Goal: Task Accomplishment & Management: Use online tool/utility

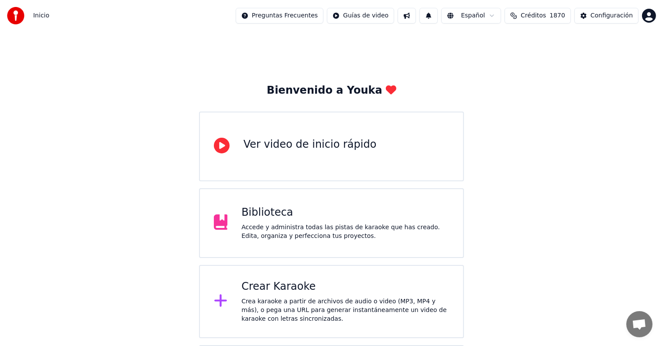
click at [331, 231] on div "Accede y administra todas las pistas de karaoke que has creado. Edita, organiza…" at bounding box center [345, 231] width 208 height 17
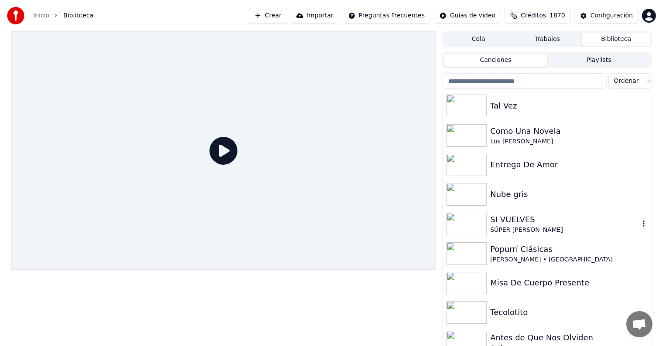
click at [468, 225] on img at bounding box center [466, 224] width 40 height 23
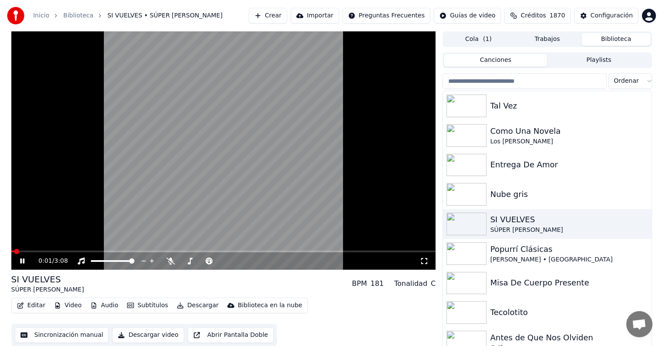
click at [34, 301] on button "Editar" at bounding box center [31, 306] width 35 height 12
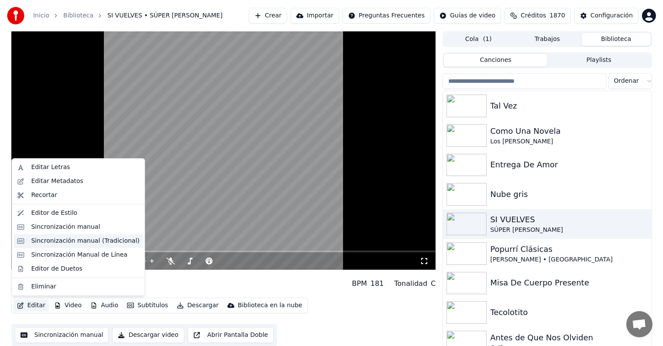
click at [96, 244] on div "Sincronización manual (Tradicional)" at bounding box center [85, 241] width 108 height 9
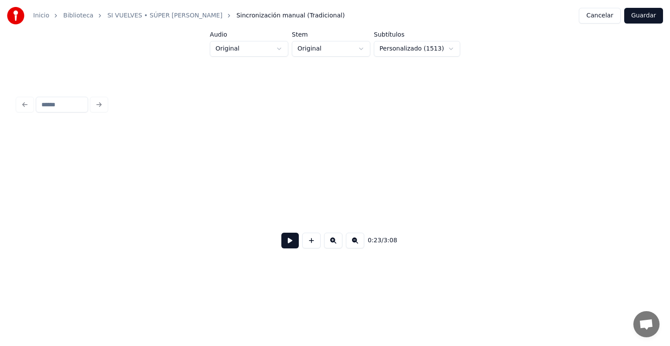
scroll to position [0, 2613]
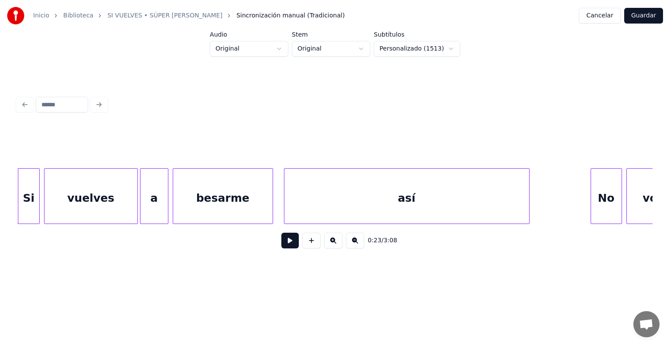
click at [47, 106] on input at bounding box center [62, 105] width 52 height 16
type input "*"
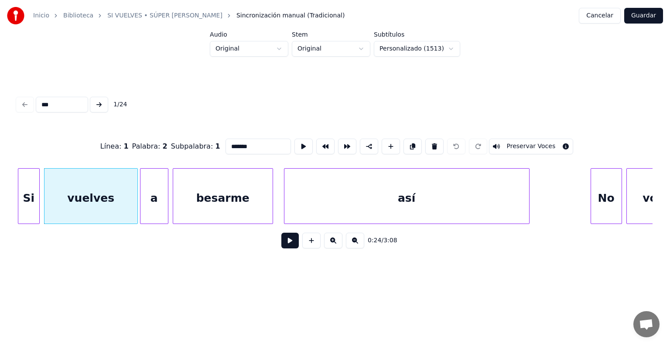
type input "****"
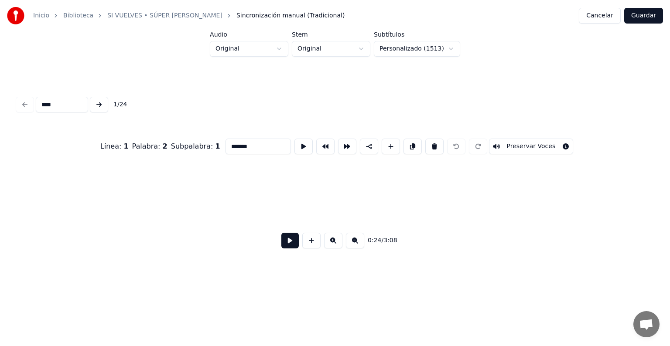
type input "*******"
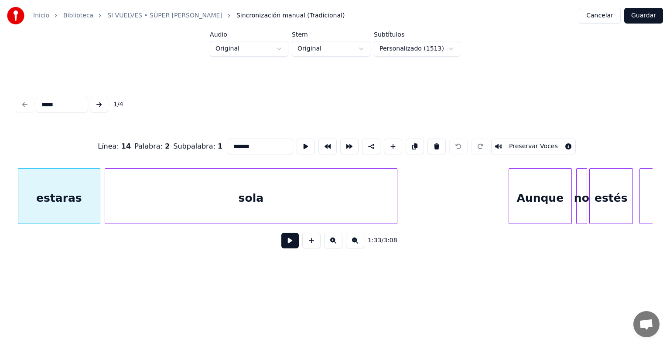
type input "*****"
click at [281, 249] on button at bounding box center [289, 241] width 17 height 16
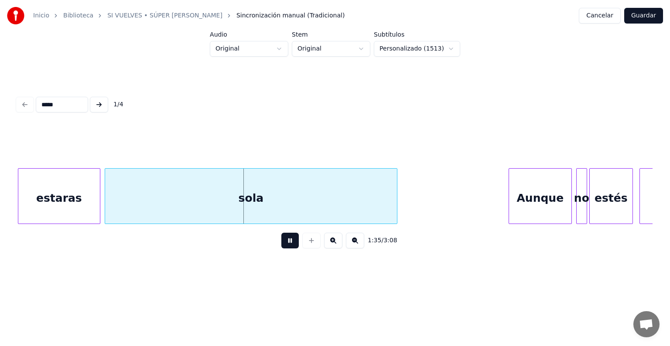
click at [281, 249] on button at bounding box center [289, 241] width 17 height 16
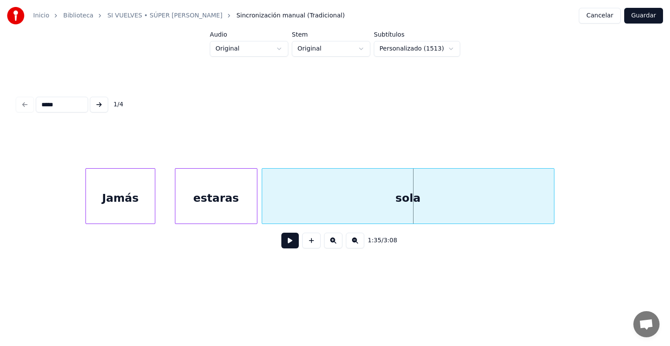
scroll to position [0, 10050]
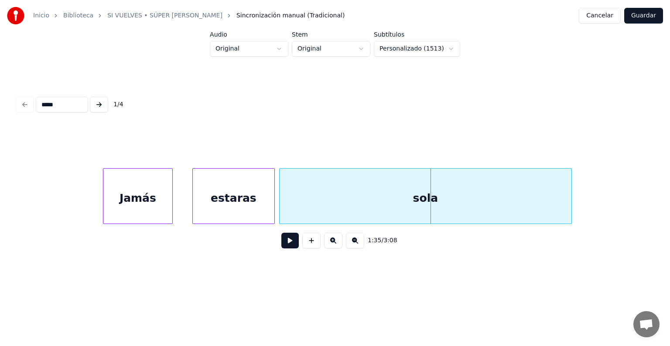
click at [69, 216] on div "estaras sola Jamás" at bounding box center [227, 196] width 20520 height 56
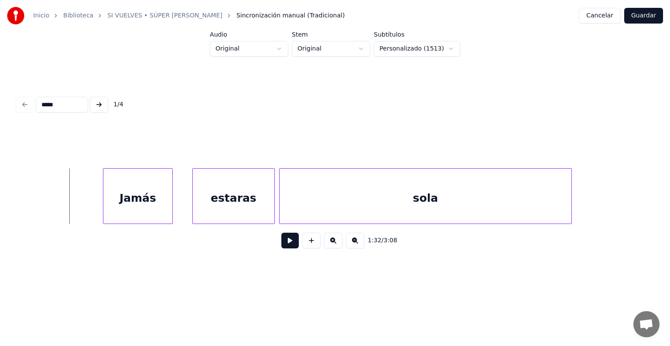
click at [291, 240] on button at bounding box center [289, 241] width 17 height 16
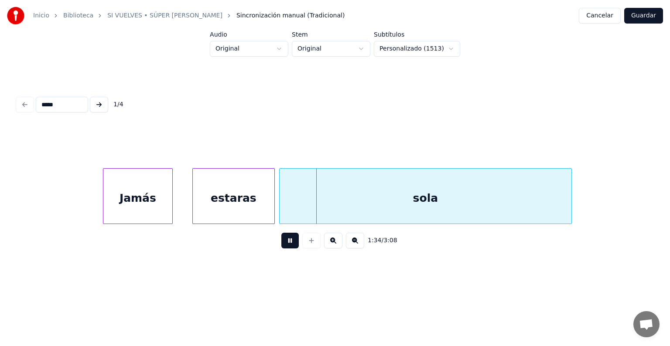
click at [283, 248] on button at bounding box center [289, 241] width 17 height 16
click at [99, 102] on button at bounding box center [99, 105] width 18 height 16
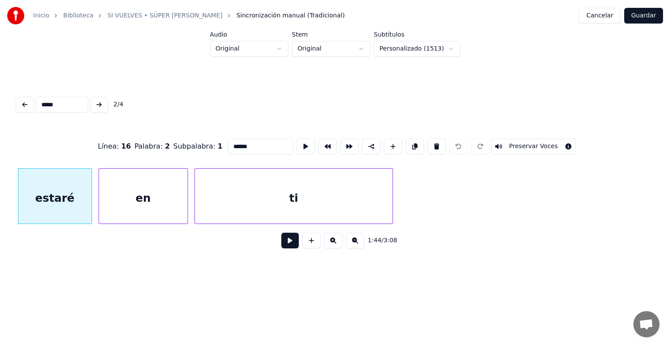
click at [284, 244] on button at bounding box center [289, 241] width 17 height 16
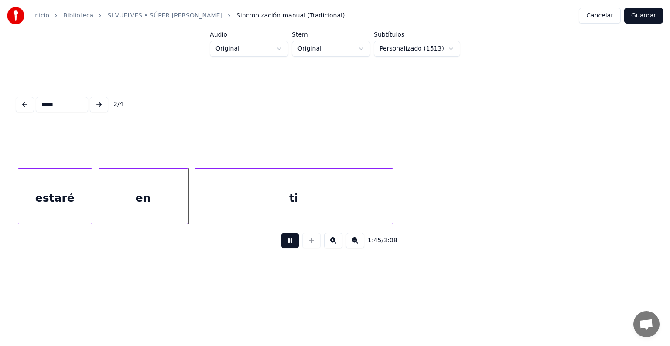
click at [108, 106] on button at bounding box center [99, 105] width 18 height 16
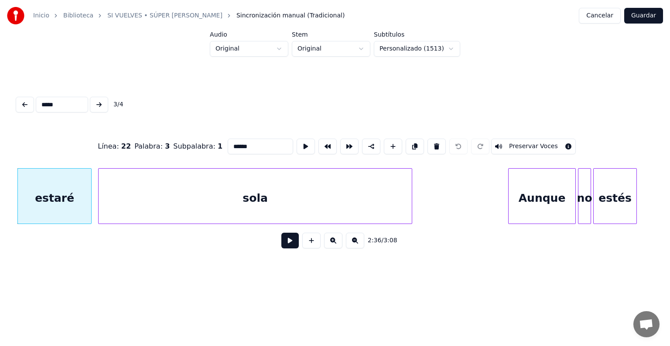
scroll to position [0, 16998]
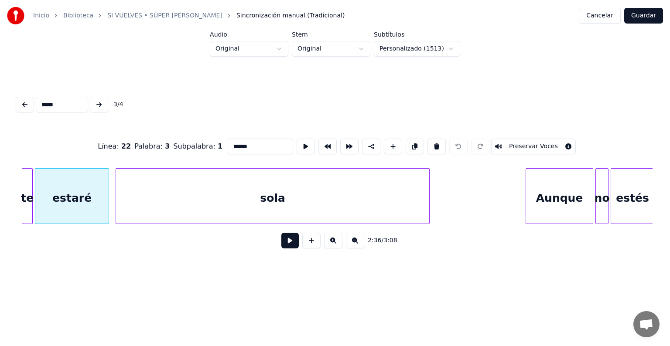
click at [89, 197] on div "estaré" at bounding box center [71, 198] width 73 height 59
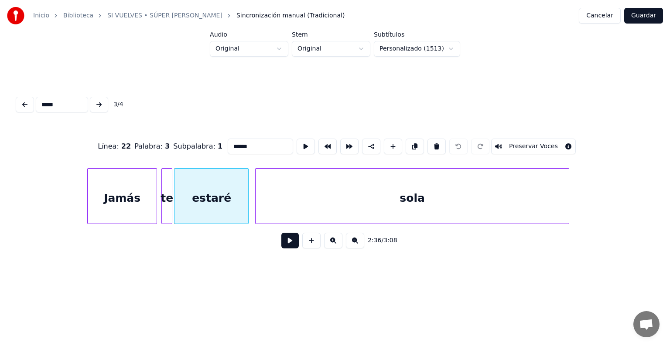
scroll to position [0, 16841]
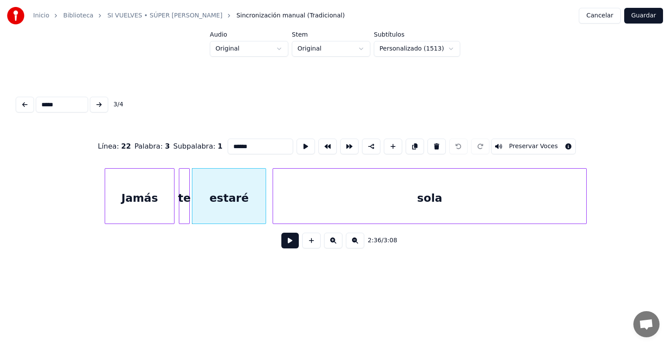
click at [187, 194] on div at bounding box center [188, 196] width 3 height 55
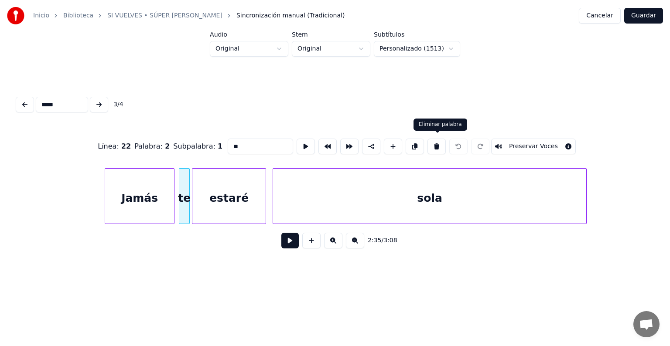
click at [436, 145] on button at bounding box center [437, 147] width 18 height 16
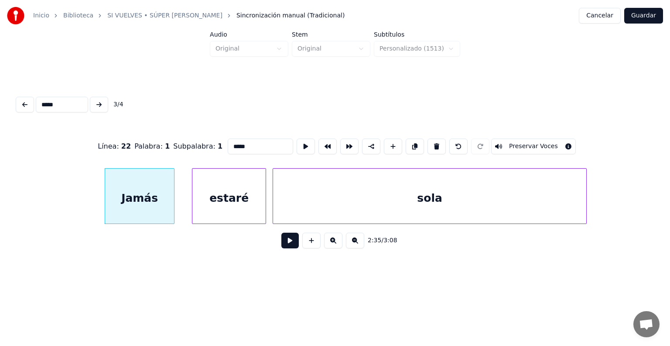
click at [226, 187] on div "estaré" at bounding box center [228, 198] width 73 height 59
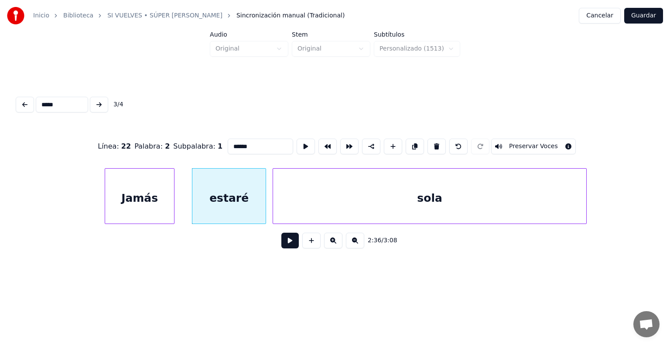
click at [253, 147] on input "******" at bounding box center [260, 147] width 65 height 16
type input "*******"
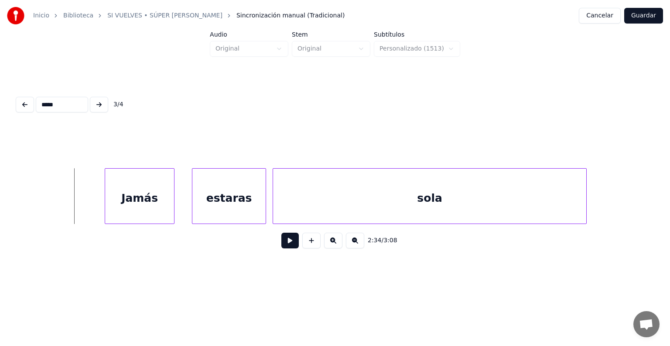
click at [281, 245] on button at bounding box center [289, 241] width 17 height 16
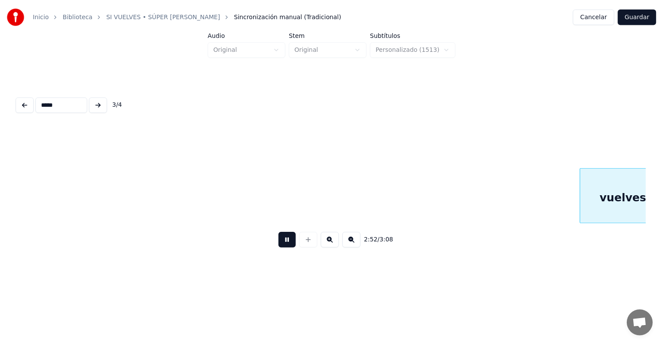
scroll to position [0, 18749]
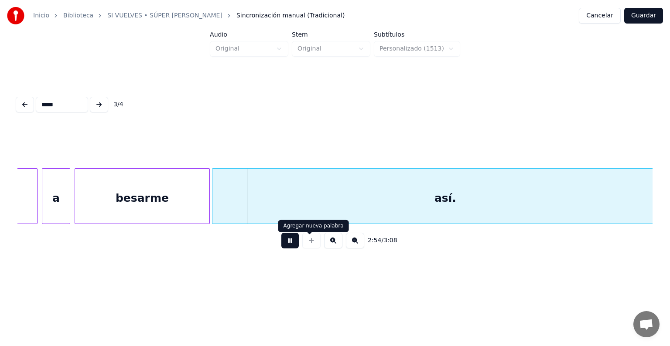
click at [290, 244] on button at bounding box center [289, 241] width 17 height 16
click at [638, 16] on button "Guardar" at bounding box center [643, 16] width 39 height 16
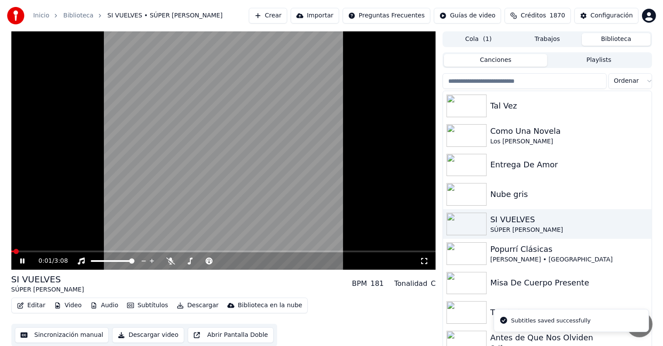
click at [104, 251] on span at bounding box center [223, 252] width 424 height 2
click at [68, 305] on button "Video" at bounding box center [68, 306] width 34 height 12
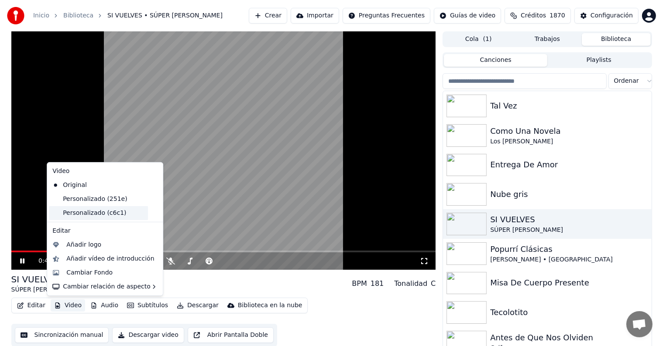
click at [122, 213] on div "Personalizado (c6c1)" at bounding box center [98, 213] width 99 height 14
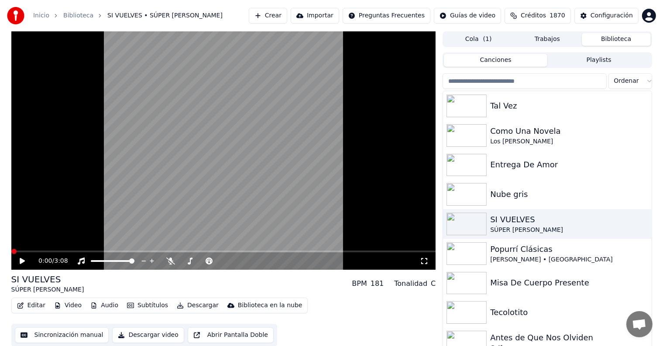
click at [22, 261] on icon at bounding box center [22, 261] width 5 height 6
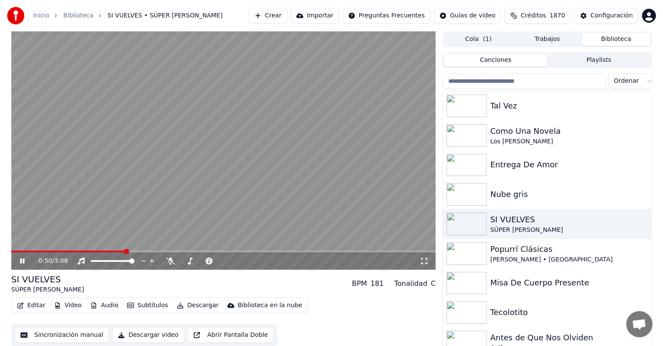
click at [331, 253] on div "0:50 / 3:08" at bounding box center [223, 261] width 424 height 17
click at [327, 251] on span at bounding box center [223, 252] width 424 height 2
click at [22, 261] on icon at bounding box center [28, 261] width 21 height 7
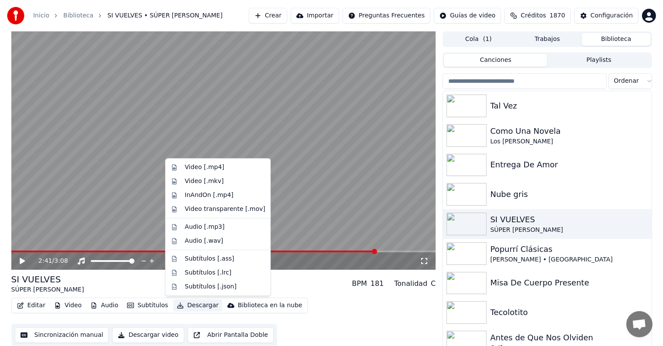
click at [194, 307] on button "Descargar" at bounding box center [197, 306] width 49 height 12
click at [241, 170] on div "Video [.mp4]" at bounding box center [225, 167] width 80 height 9
